Goal: Entertainment & Leisure: Consume media (video, audio)

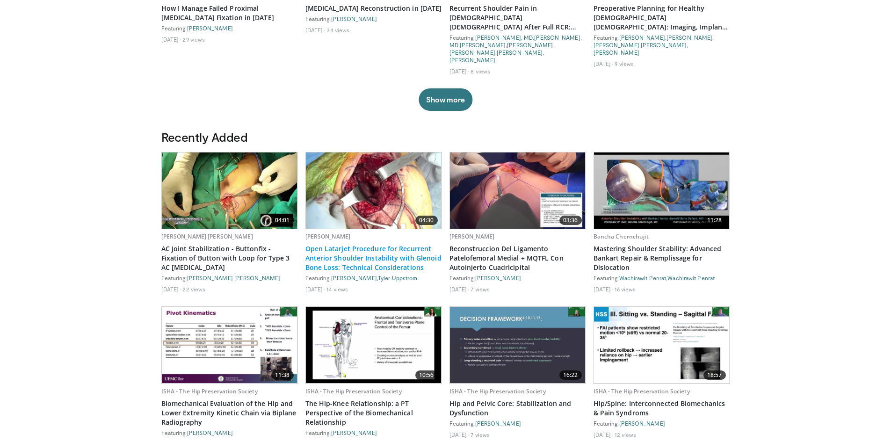
scroll to position [431, 0]
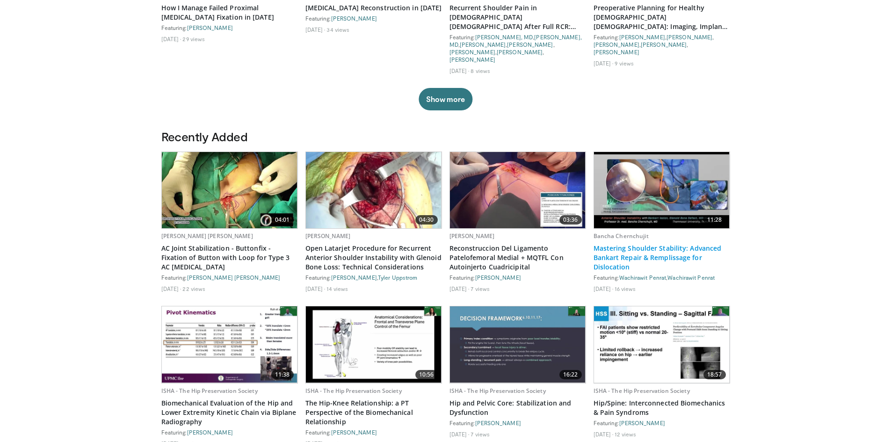
click at [638, 244] on link "Mastering Shoulder Stability: Advanced Bankart Repair & Remplissage for Disloca…" at bounding box center [661, 258] width 137 height 28
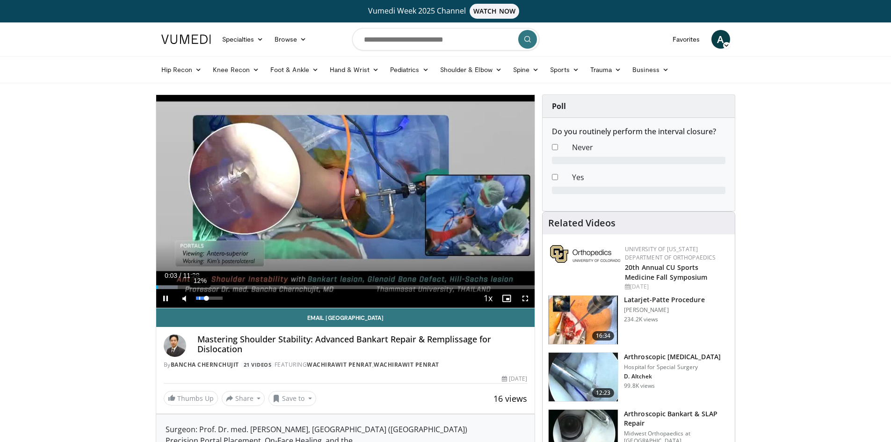
click at [199, 298] on div "12%" at bounding box center [209, 297] width 27 height 3
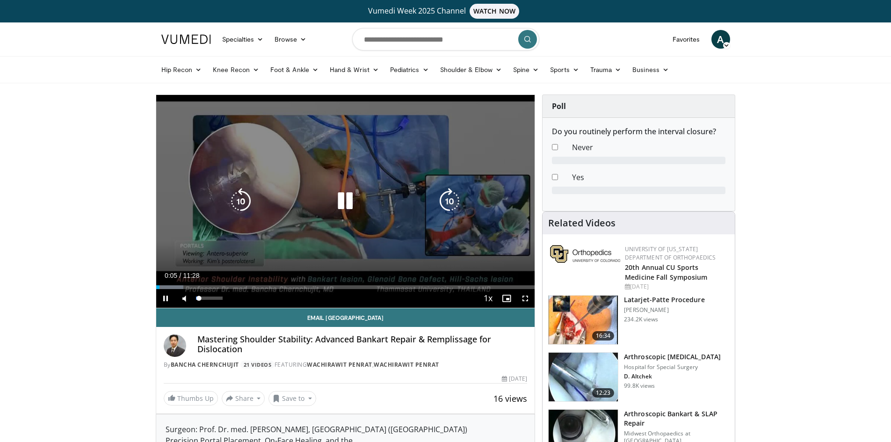
click at [202, 297] on div "26%" at bounding box center [209, 297] width 27 height 3
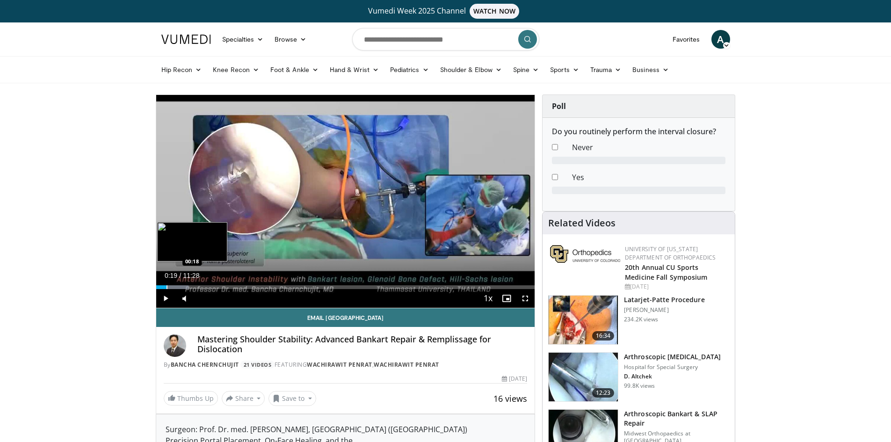
click at [166, 288] on div "Progress Bar" at bounding box center [166, 287] width 1 height 4
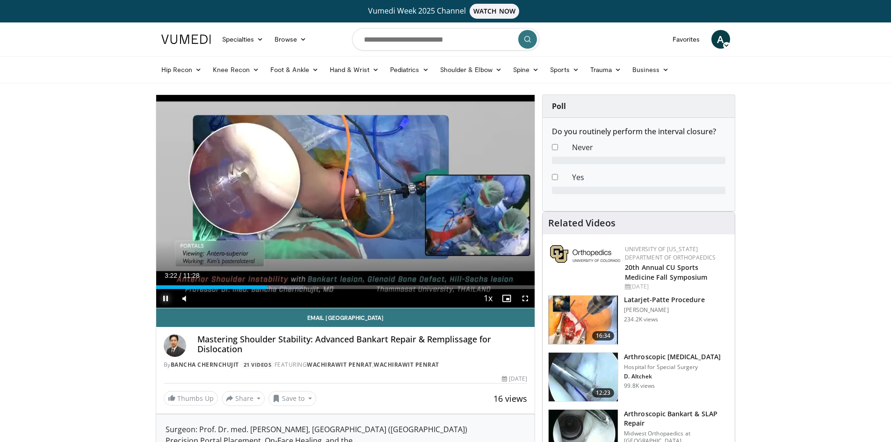
click at [162, 298] on span "Video Player" at bounding box center [165, 298] width 19 height 19
click at [164, 296] on span "Video Player" at bounding box center [165, 298] width 19 height 19
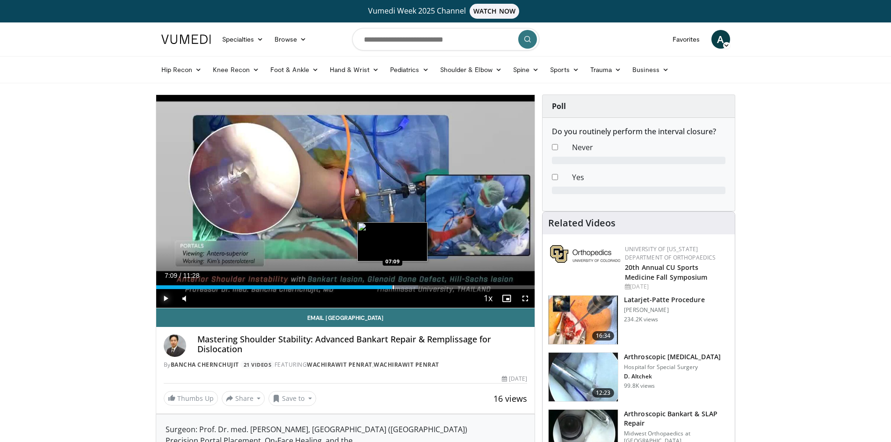
click at [393, 287] on div "Progress Bar" at bounding box center [393, 287] width 1 height 4
click at [165, 297] on video-js "**********" at bounding box center [345, 201] width 379 height 213
click at [168, 297] on span "Video Player" at bounding box center [165, 298] width 19 height 19
